Goal: Task Accomplishment & Management: Manage account settings

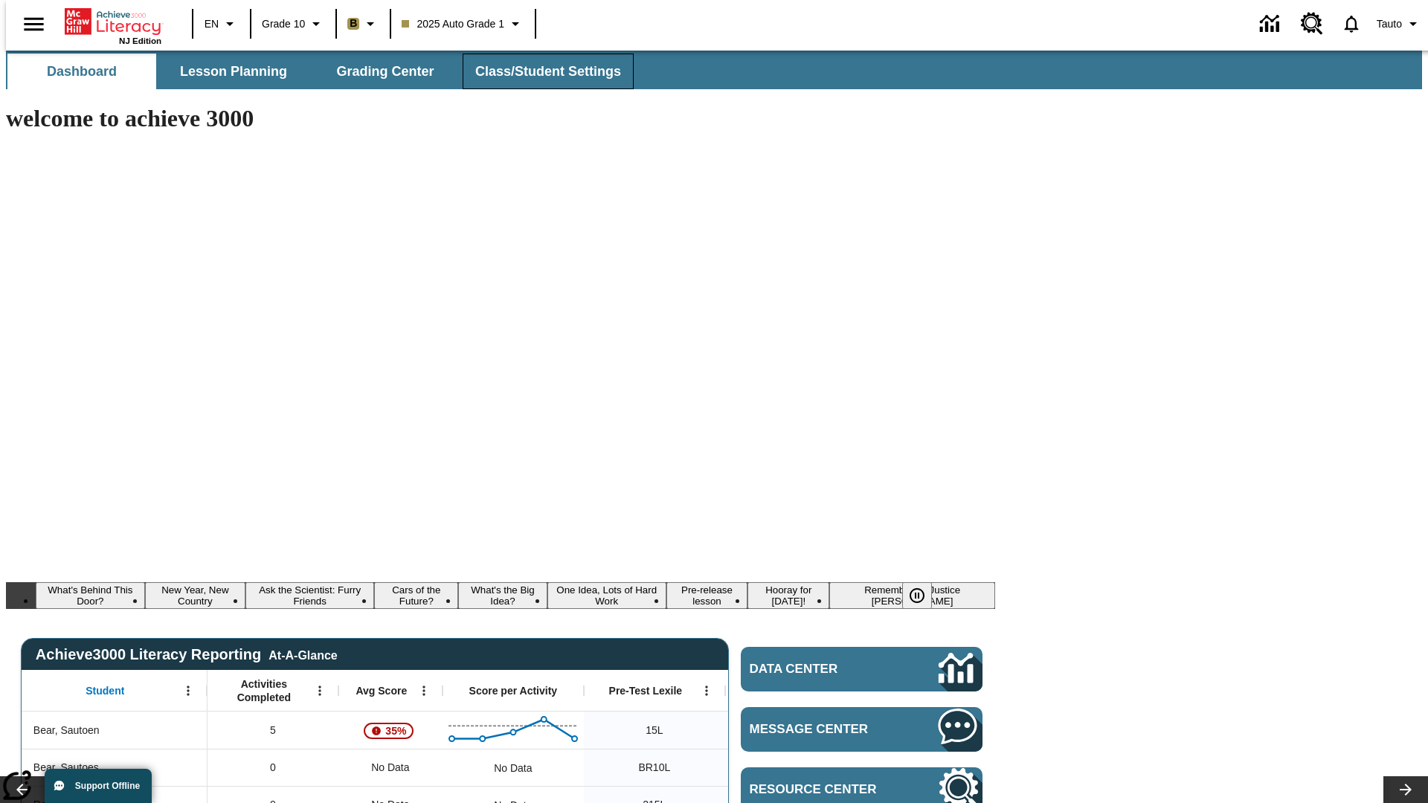
click at [540, 71] on span "Class/Student Settings" at bounding box center [548, 71] width 146 height 17
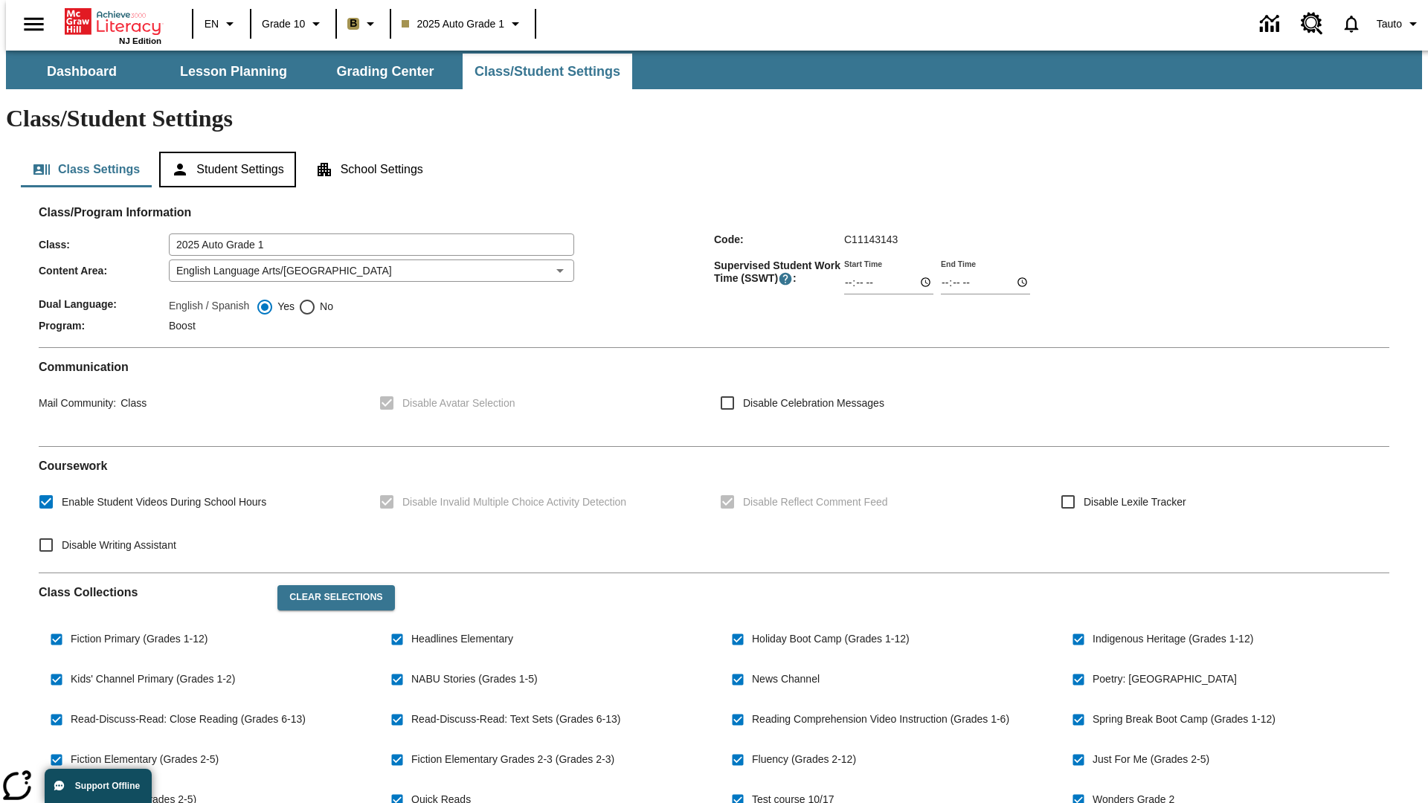
click at [224, 152] on button "Student Settings" at bounding box center [227, 170] width 136 height 36
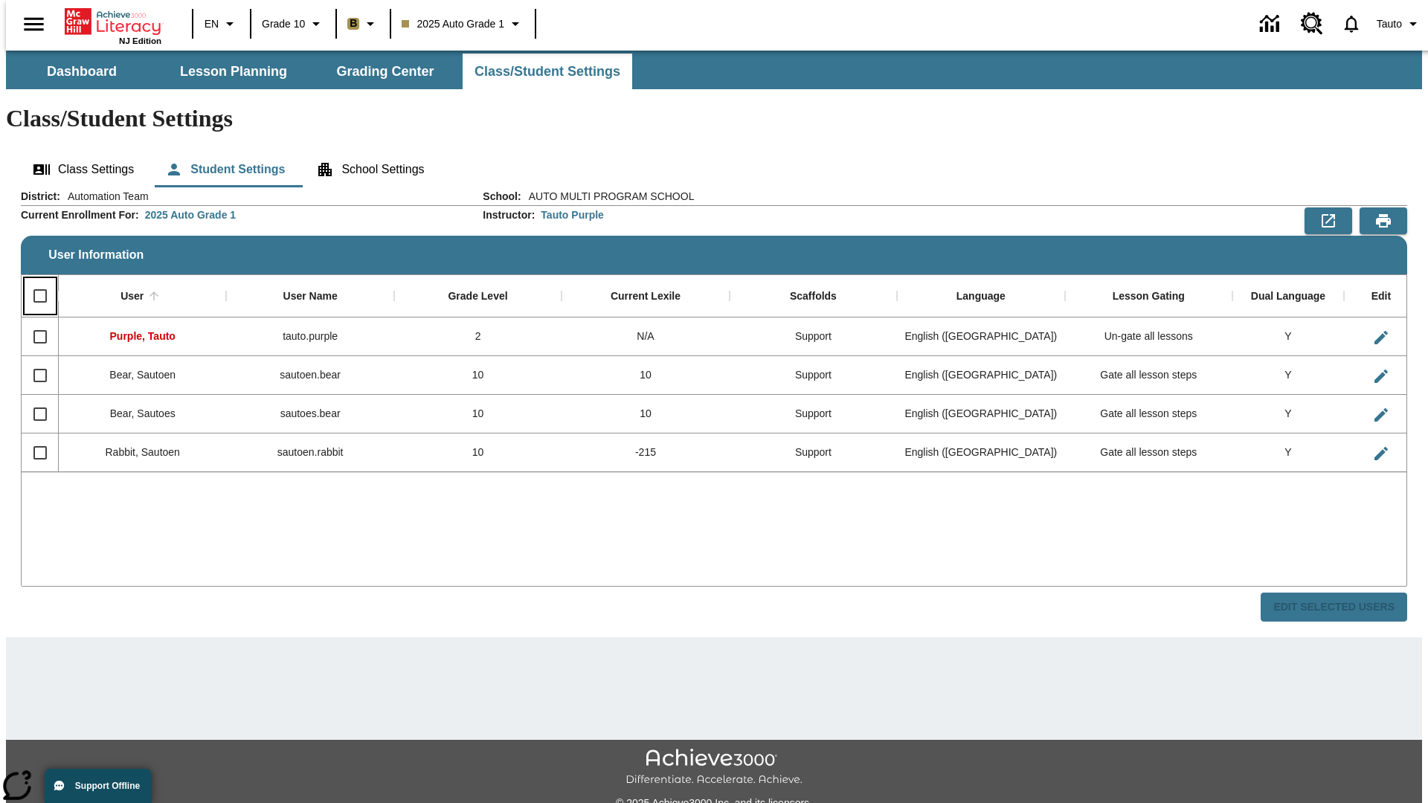
click at [33, 280] on input "Select all rows" at bounding box center [40, 295] width 31 height 31
checkbox input "true"
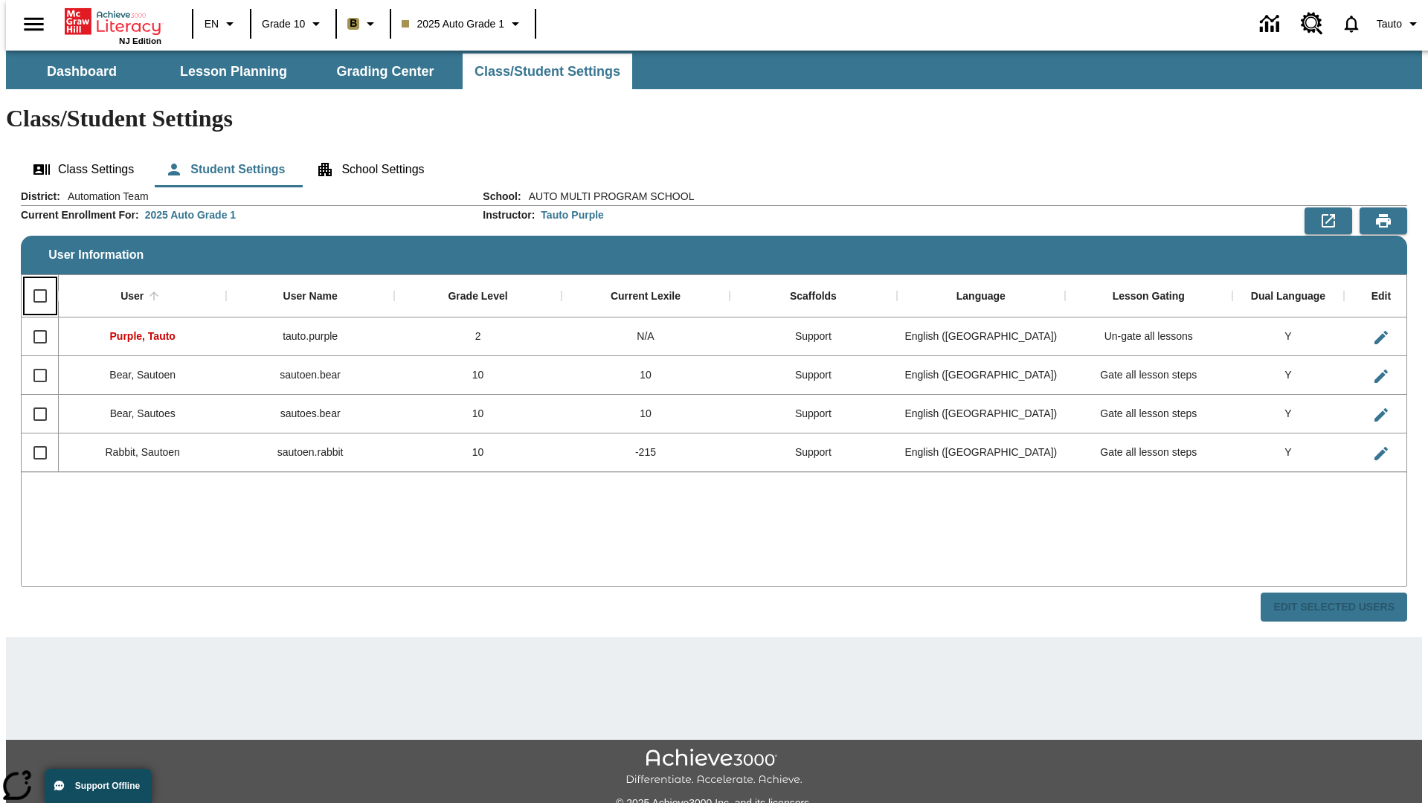
checkbox input "true"
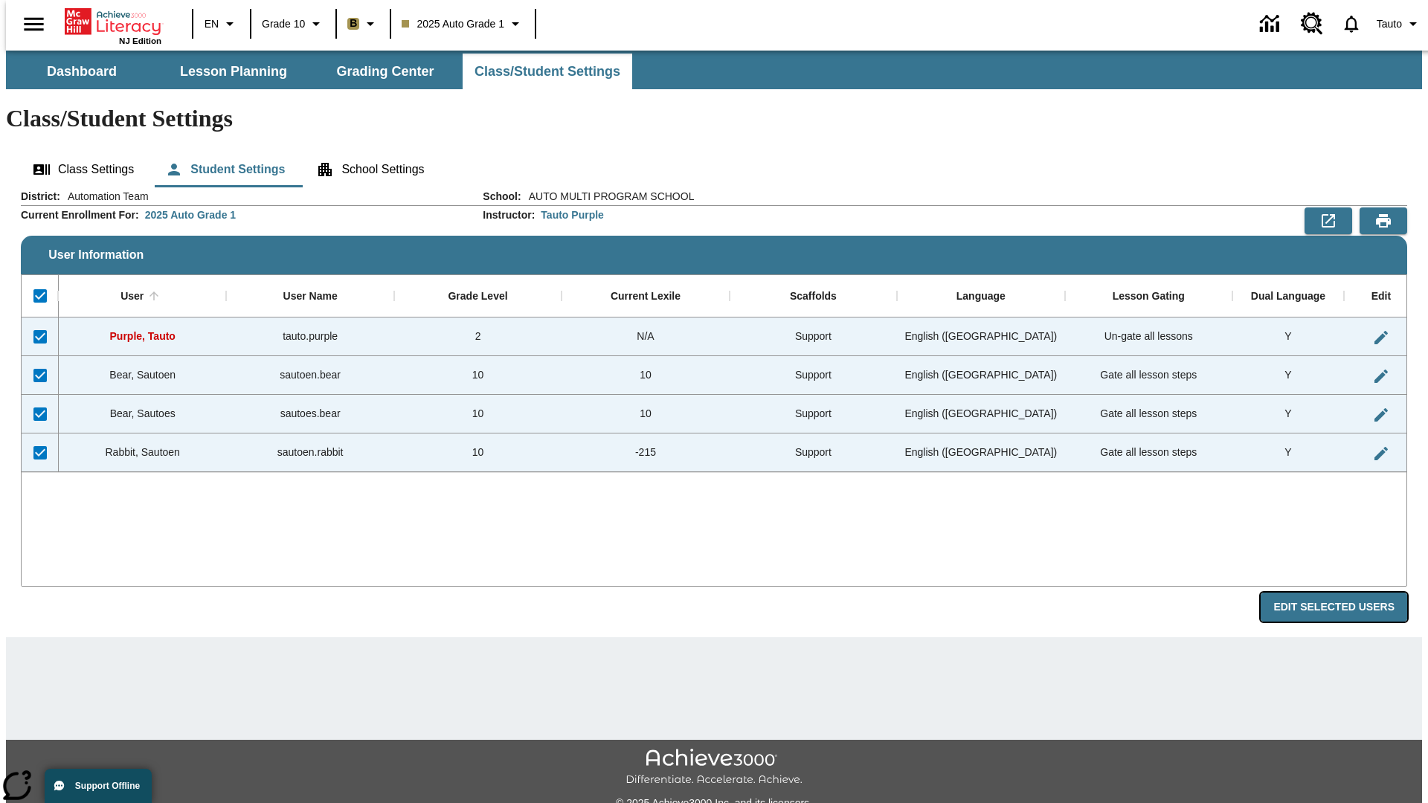
click at [1346, 593] on button "Edit Selected Users" at bounding box center [1334, 607] width 147 height 29
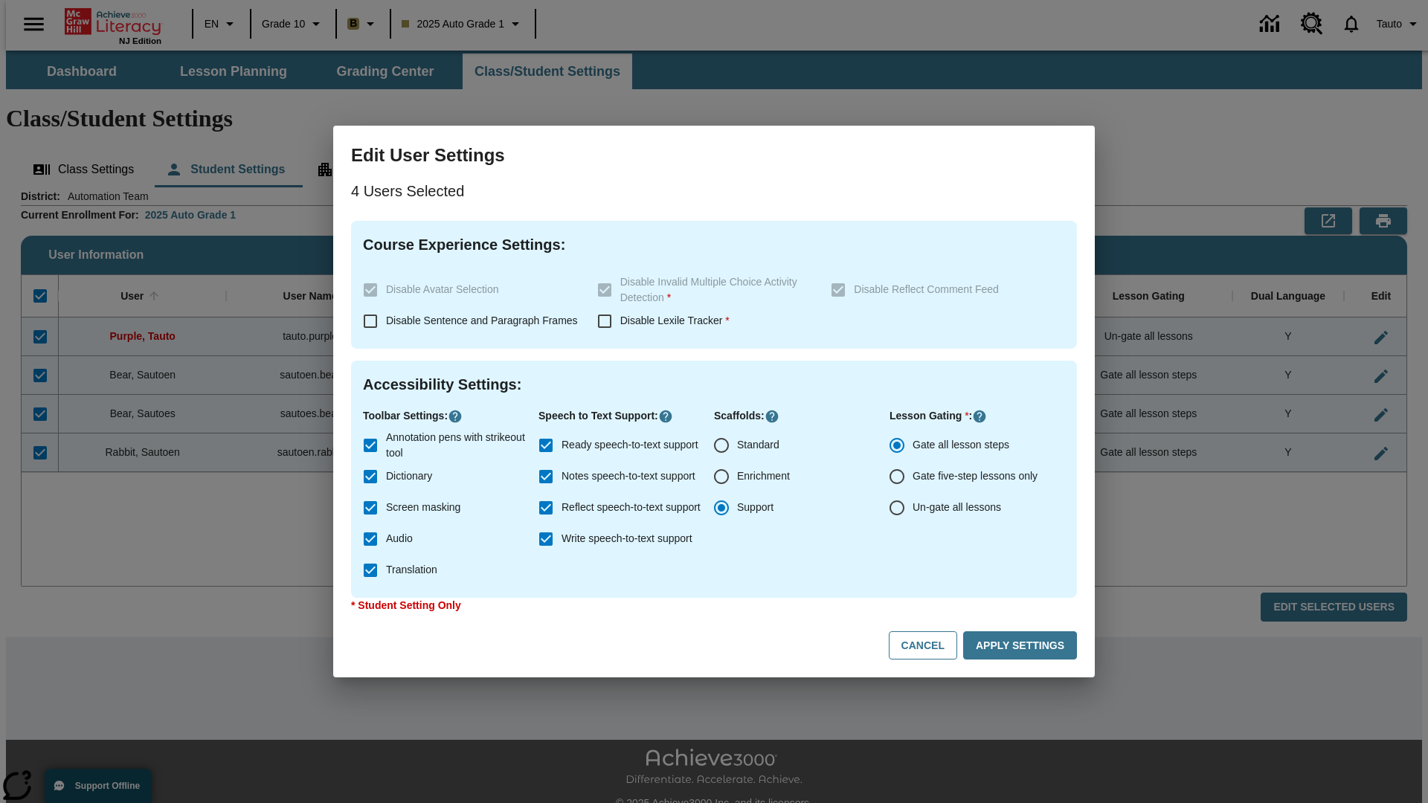
click at [722, 477] on input "Enrichment" at bounding box center [721, 476] width 31 height 31
radio input "true"
click at [930, 646] on button "Cancel" at bounding box center [923, 646] width 68 height 29
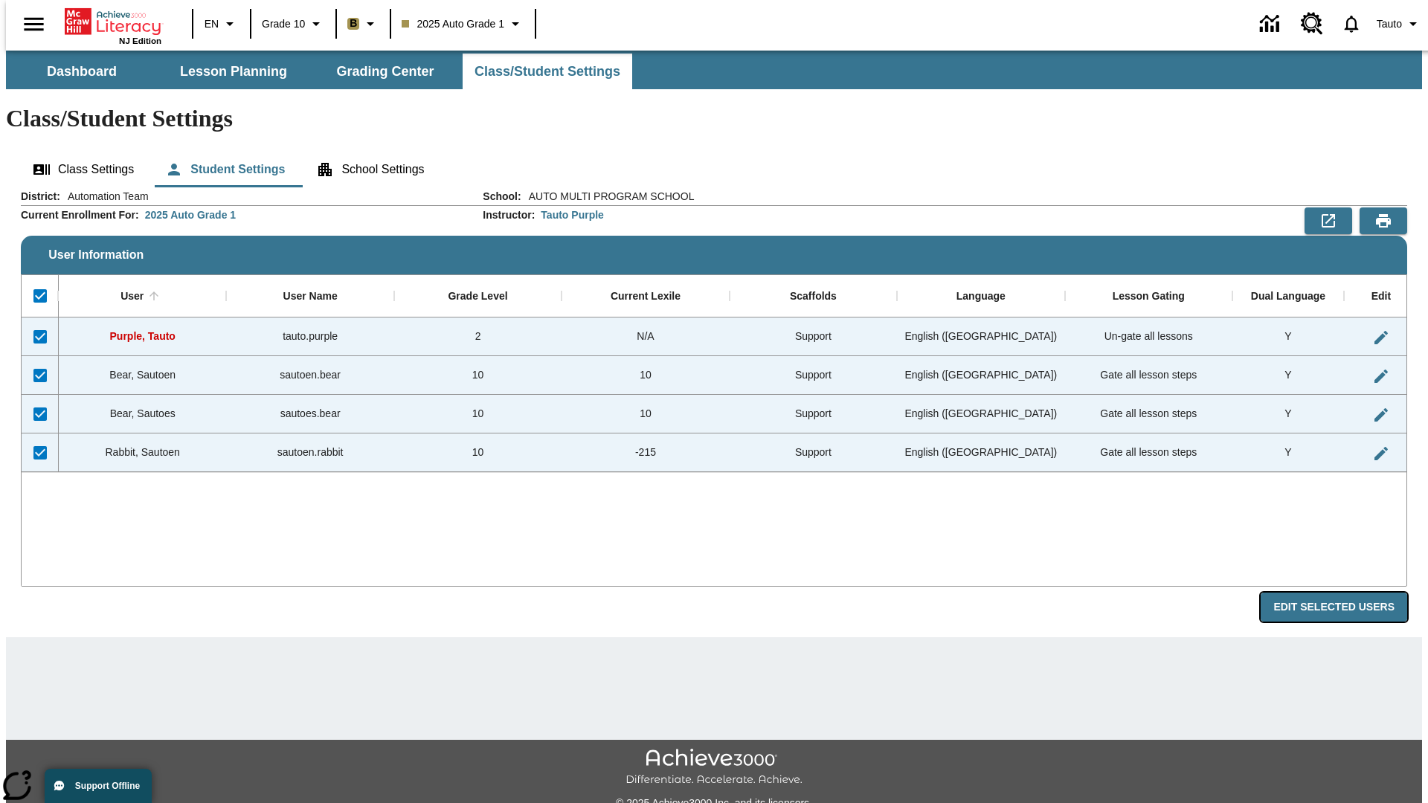
click at [1346, 593] on button "Edit Selected Users" at bounding box center [1334, 607] width 147 height 29
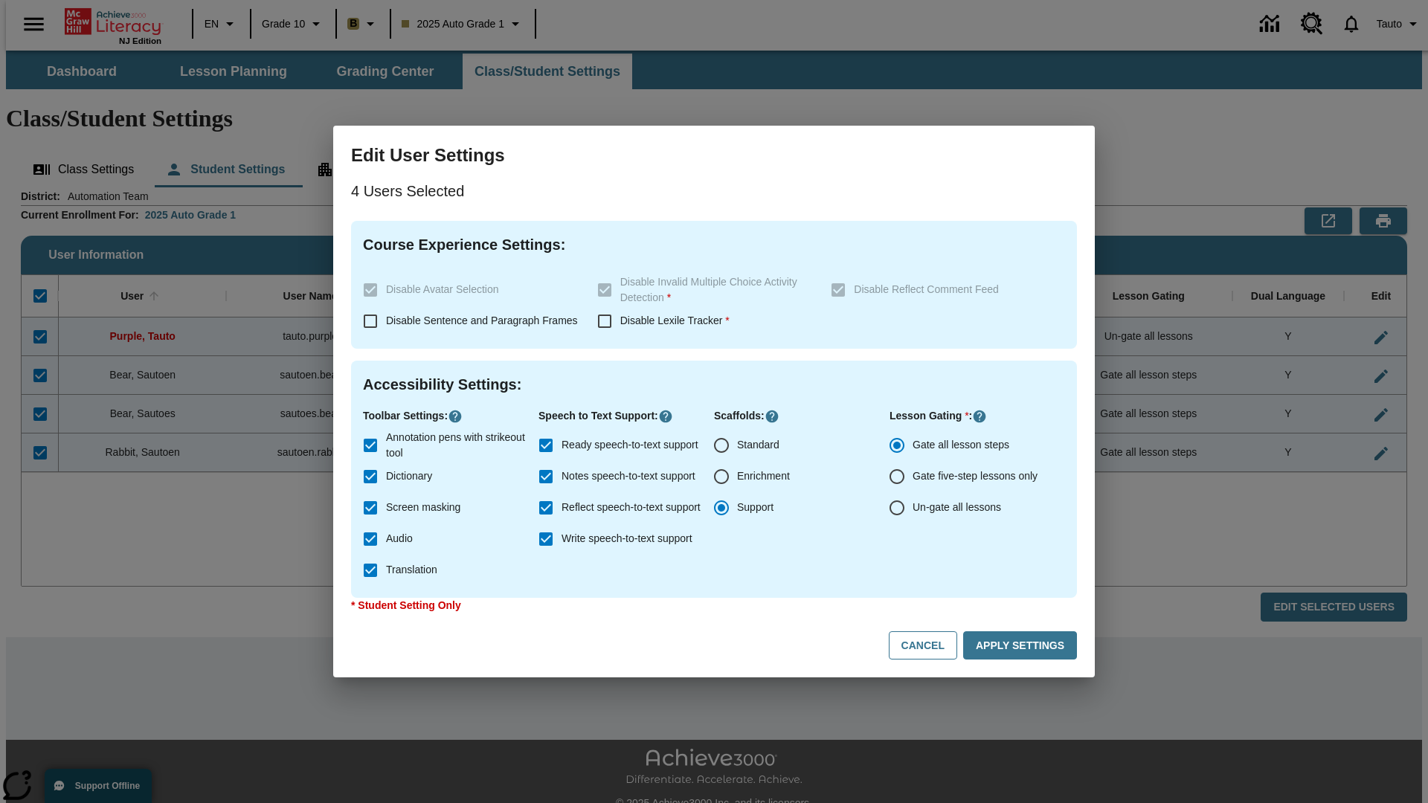
click at [722, 477] on input "Enrichment" at bounding box center [721, 476] width 31 height 31
radio input "true"
click at [1023, 646] on button "Apply Settings" at bounding box center [1020, 646] width 114 height 29
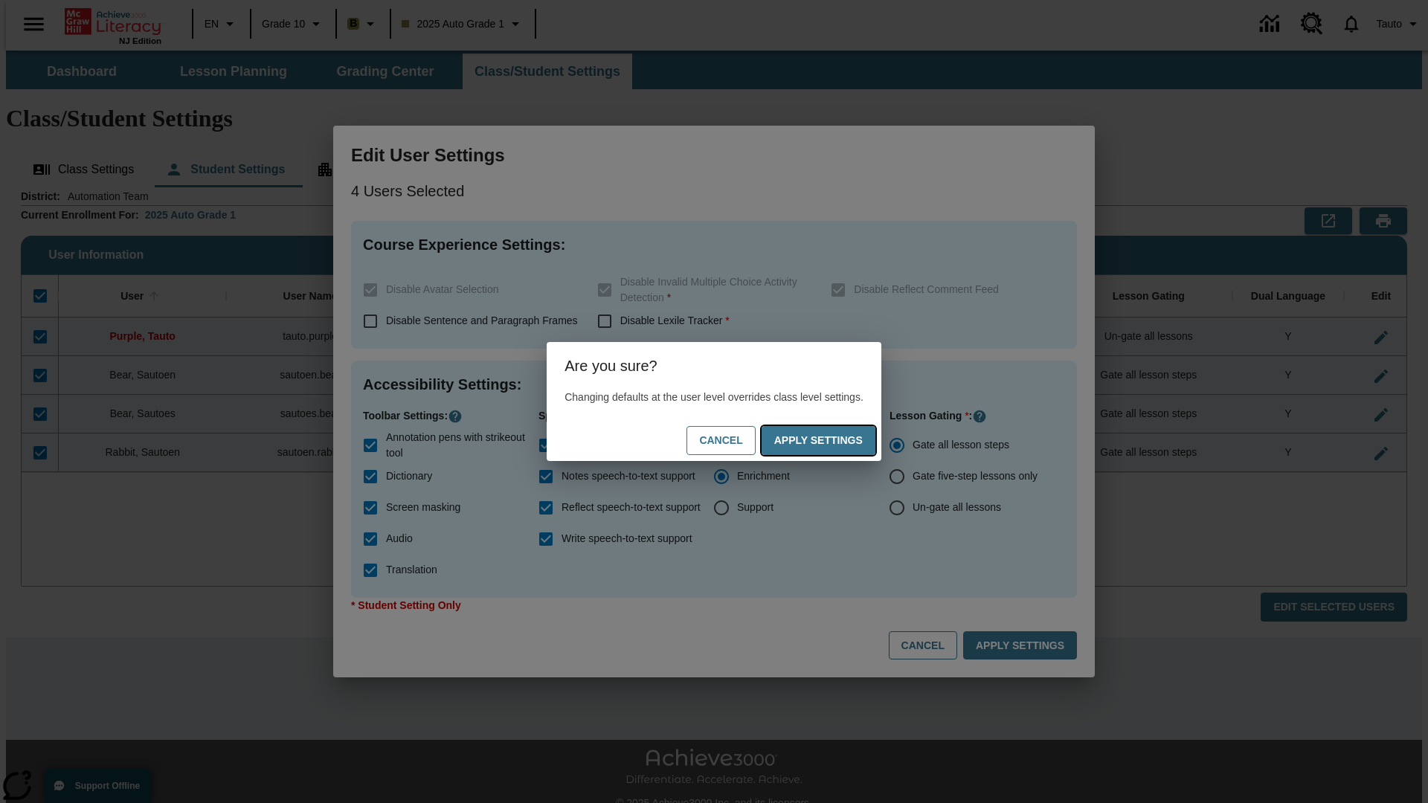
click at [833, 440] on button "Apply Settings" at bounding box center [819, 440] width 114 height 29
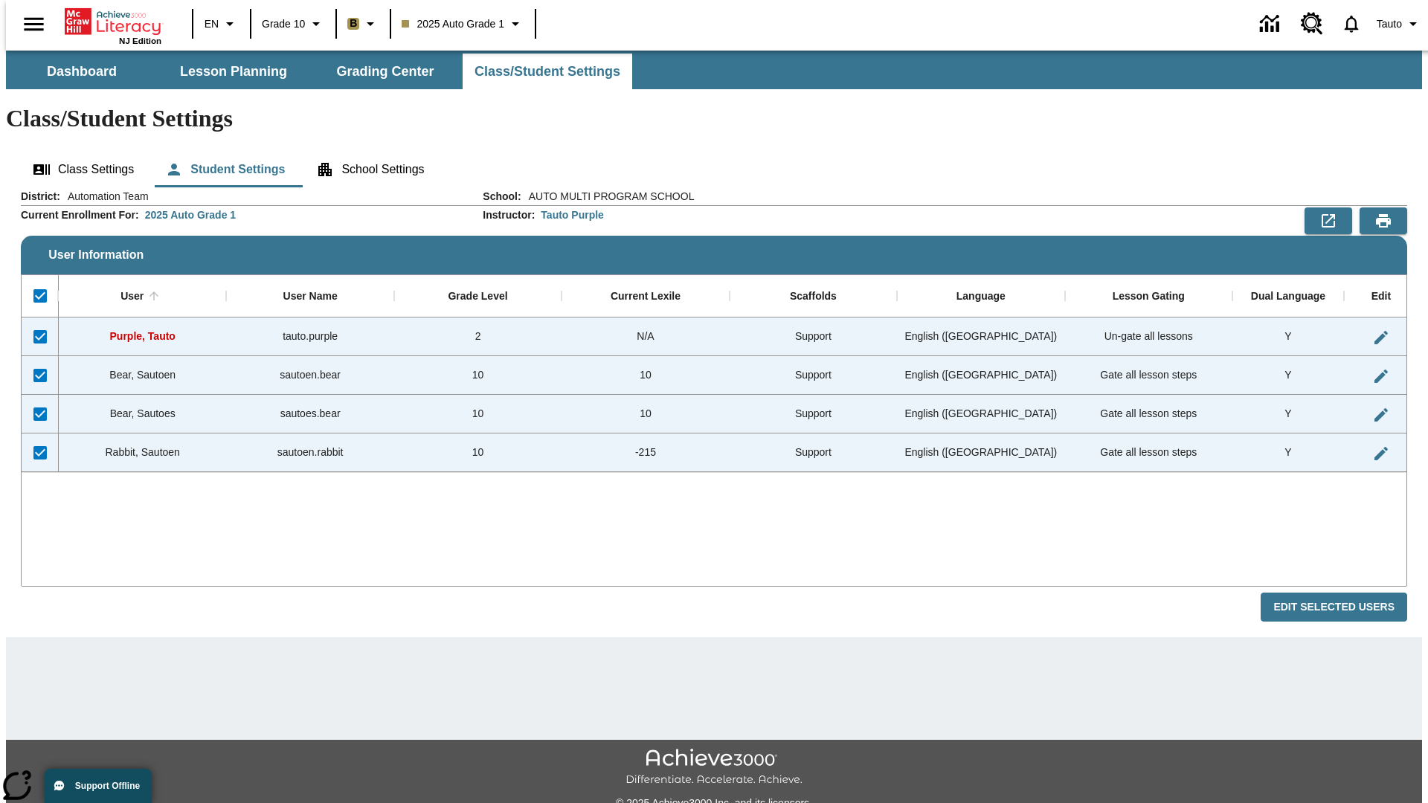
checkbox input "false"
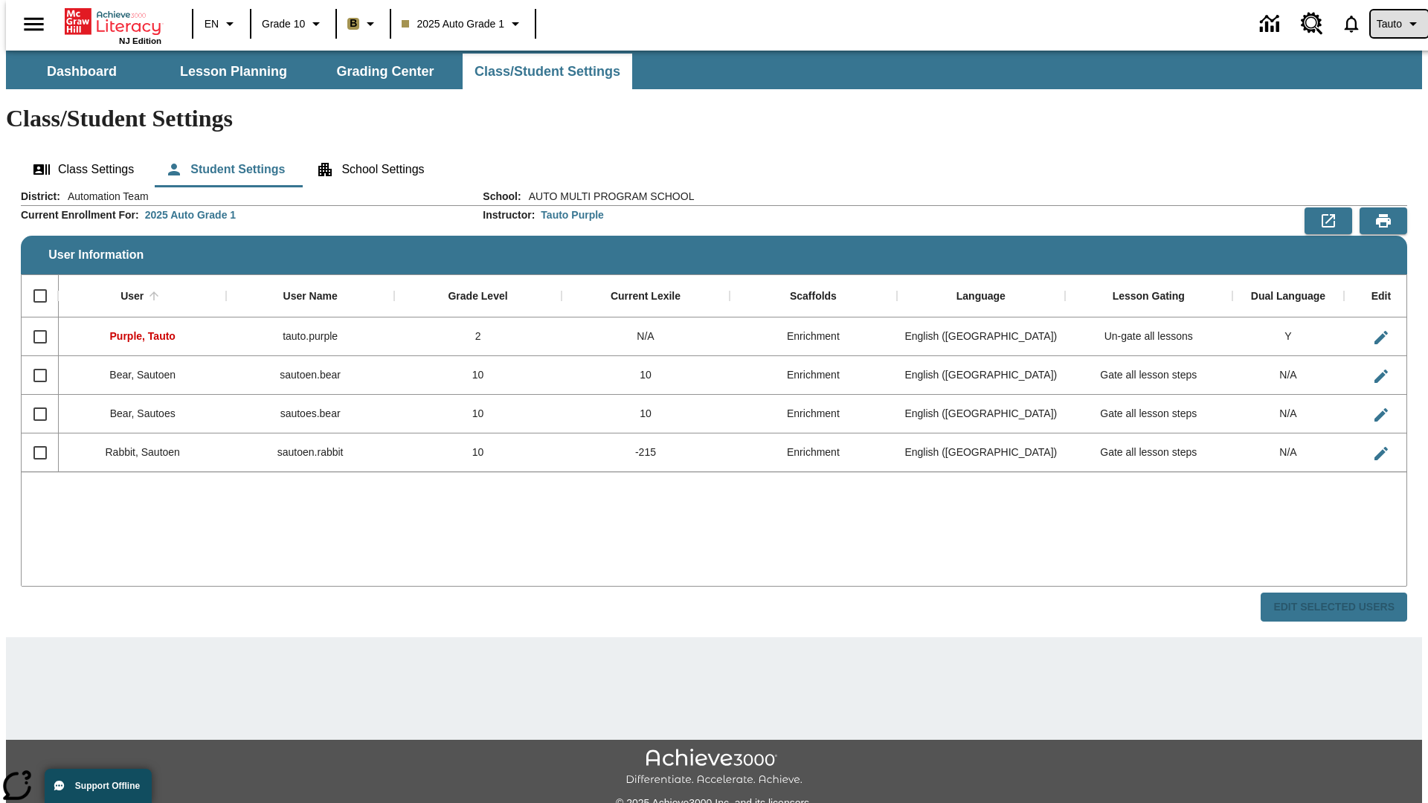
click at [1392, 24] on span "Tauto" at bounding box center [1389, 24] width 25 height 16
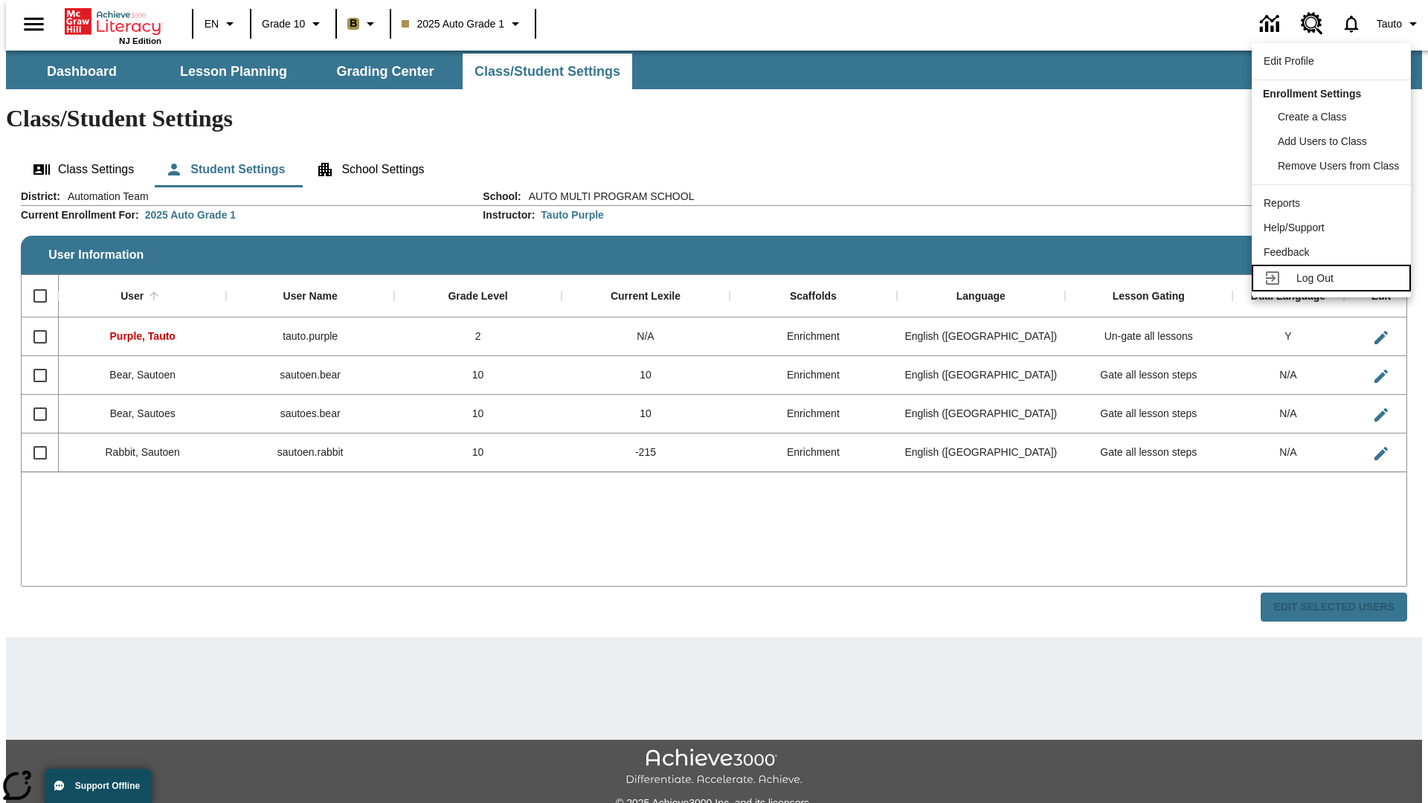
click at [1334, 278] on span "Log Out" at bounding box center [1315, 278] width 37 height 12
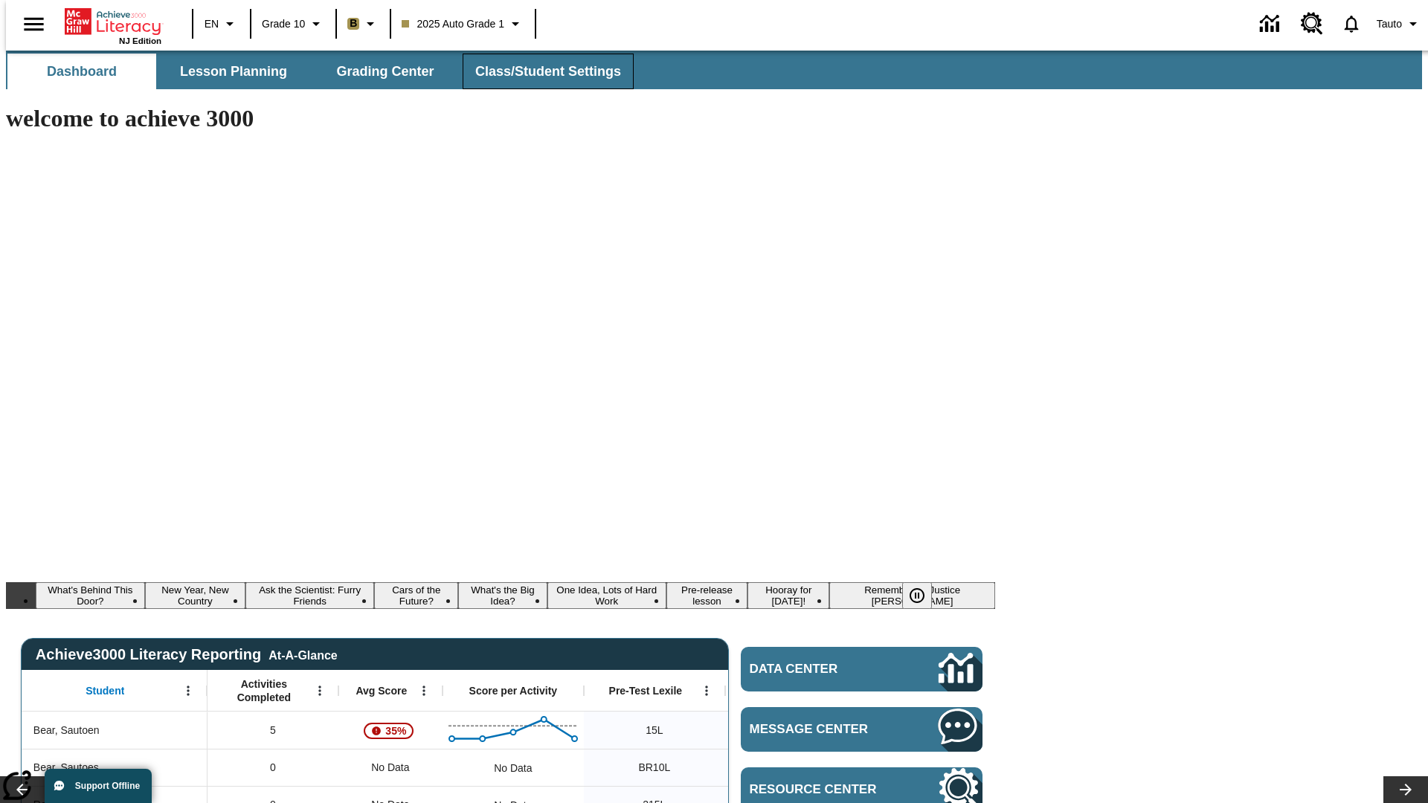
click at [540, 71] on span "Class/Student Settings" at bounding box center [548, 71] width 146 height 17
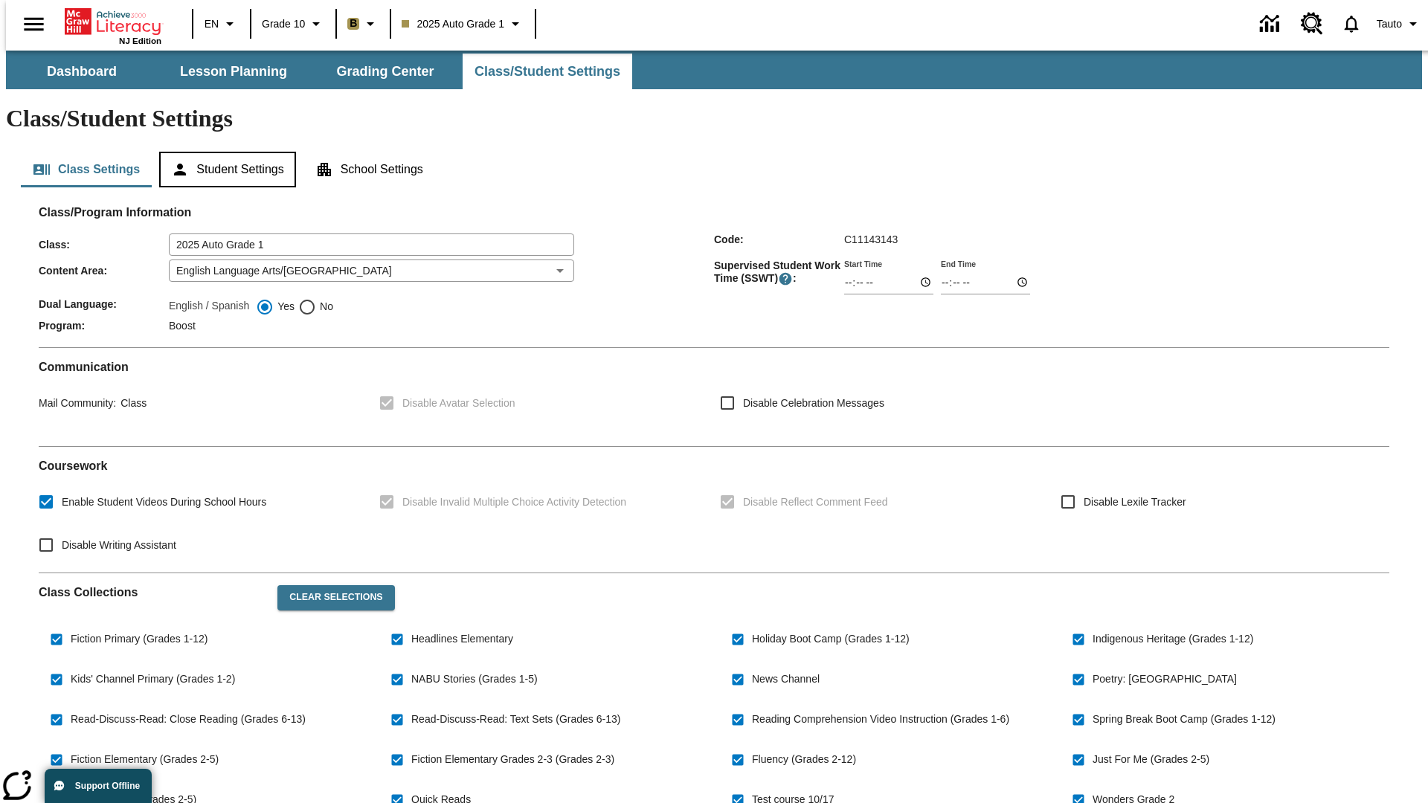
click at [224, 152] on button "Student Settings" at bounding box center [227, 170] width 136 height 36
